Goal: Task Accomplishment & Management: Manage account settings

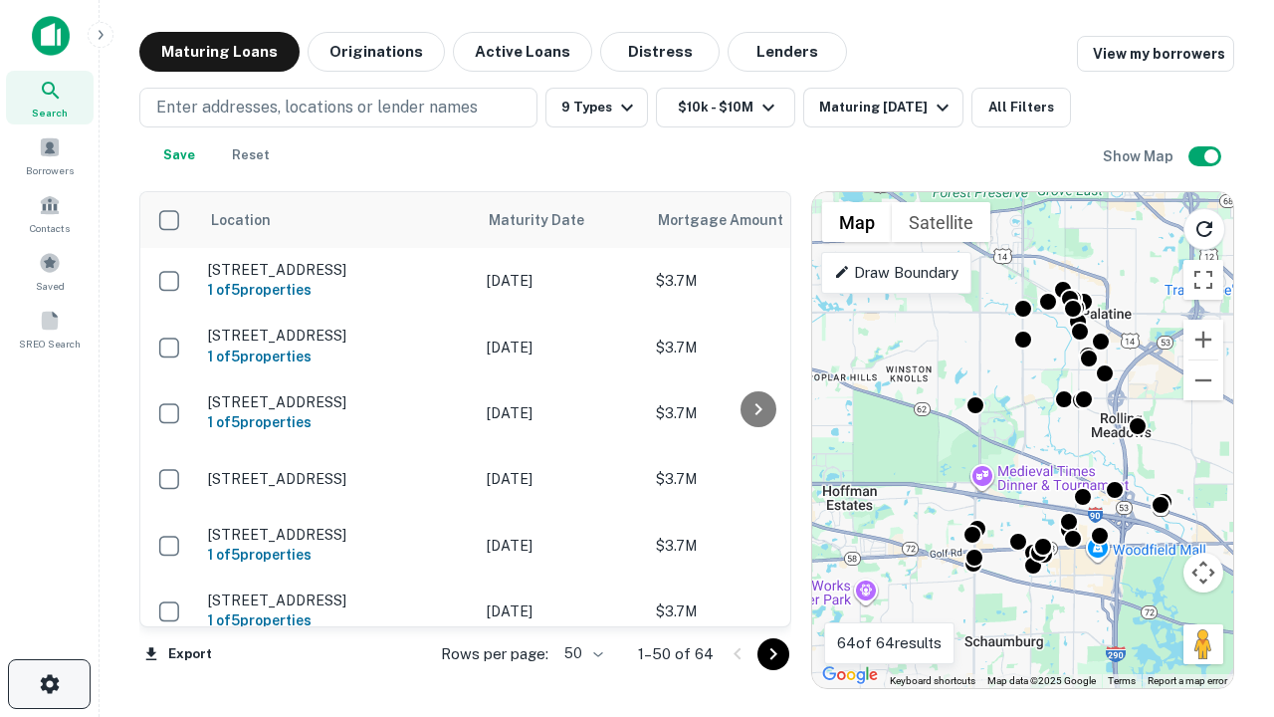
click at [49, 684] on icon "button" at bounding box center [50, 684] width 24 height 24
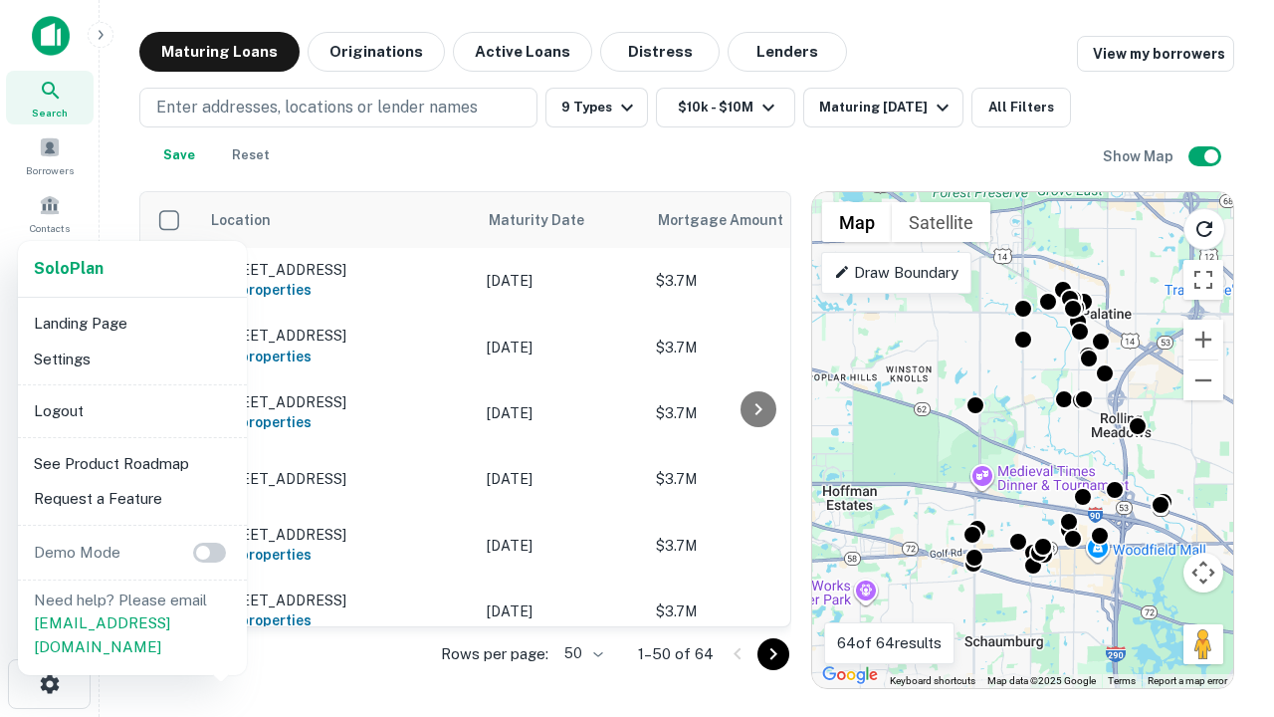
click at [131, 410] on li "Logout" at bounding box center [132, 411] width 213 height 36
